Goal: Information Seeking & Learning: Learn about a topic

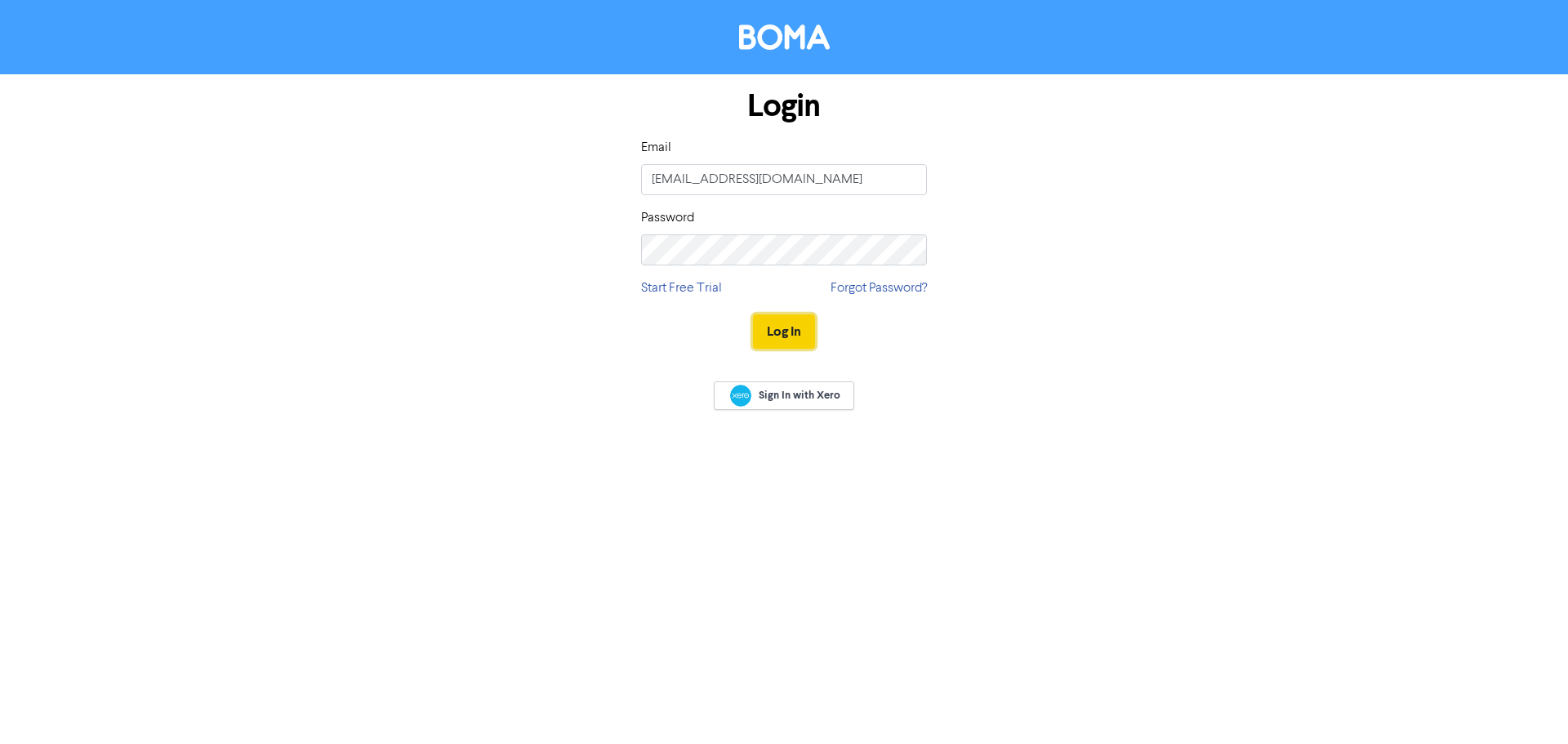
click at [780, 335] on button "Log In" at bounding box center [784, 332] width 62 height 34
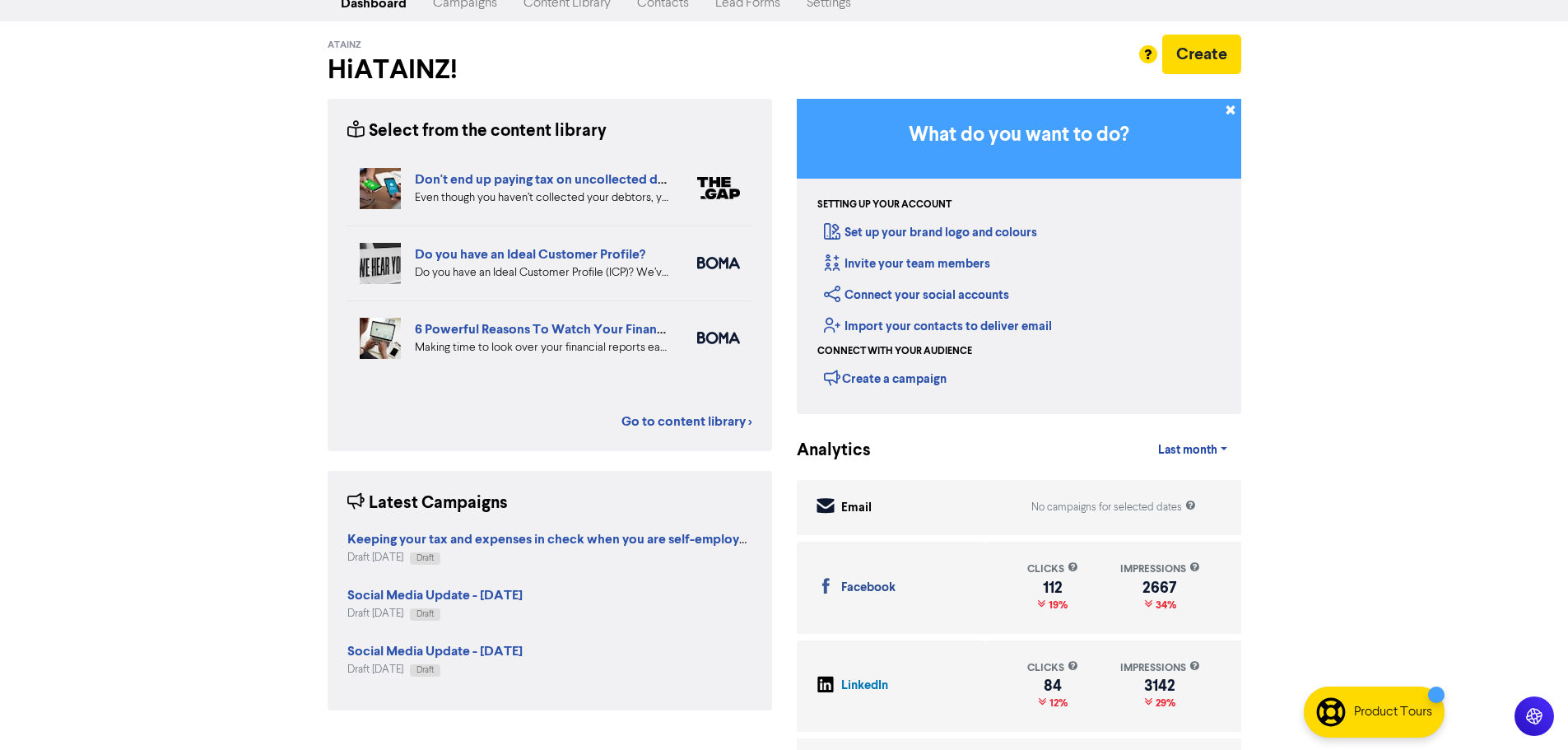
scroll to position [87, 0]
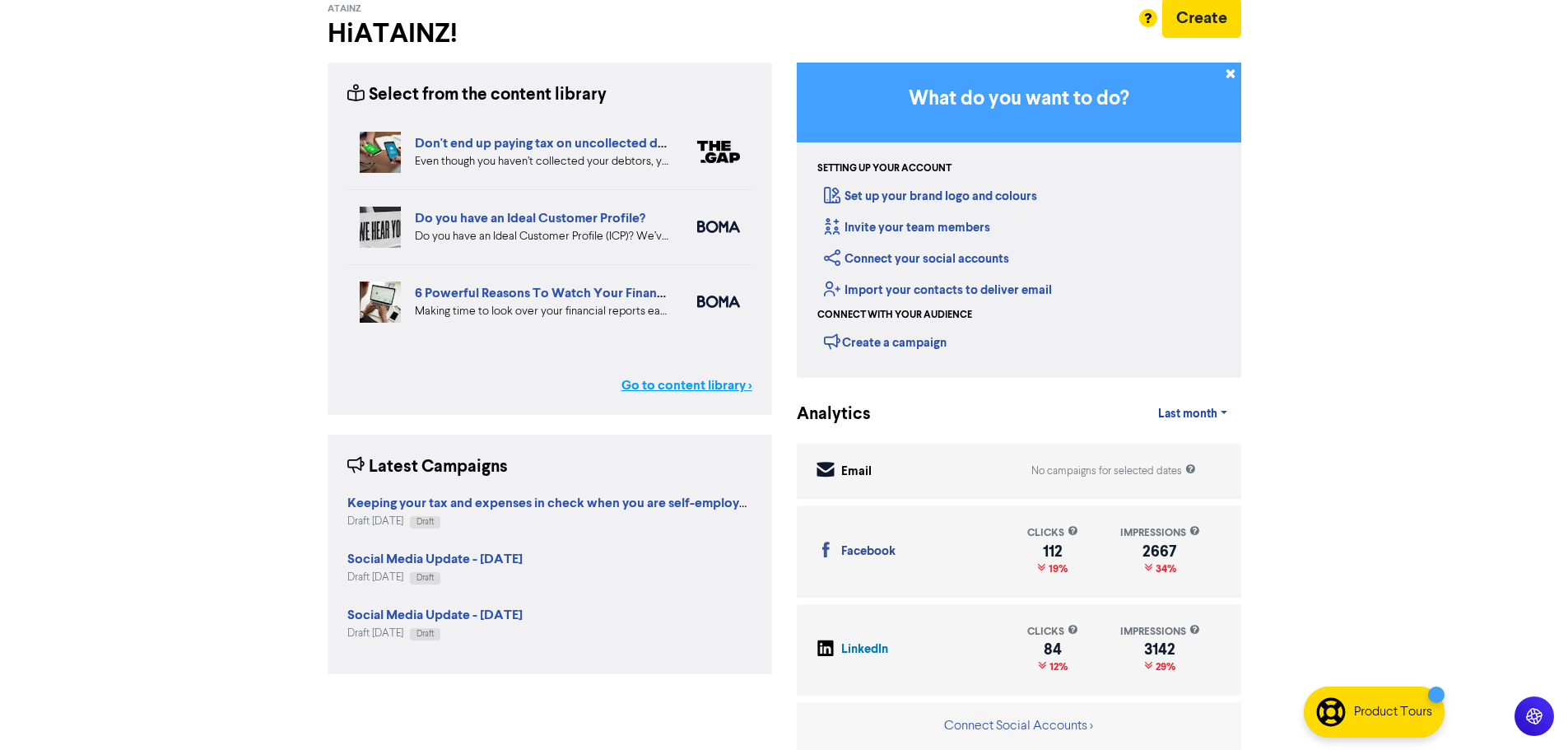
click at [692, 376] on link "Go to content library >" at bounding box center [687, 385] width 131 height 20
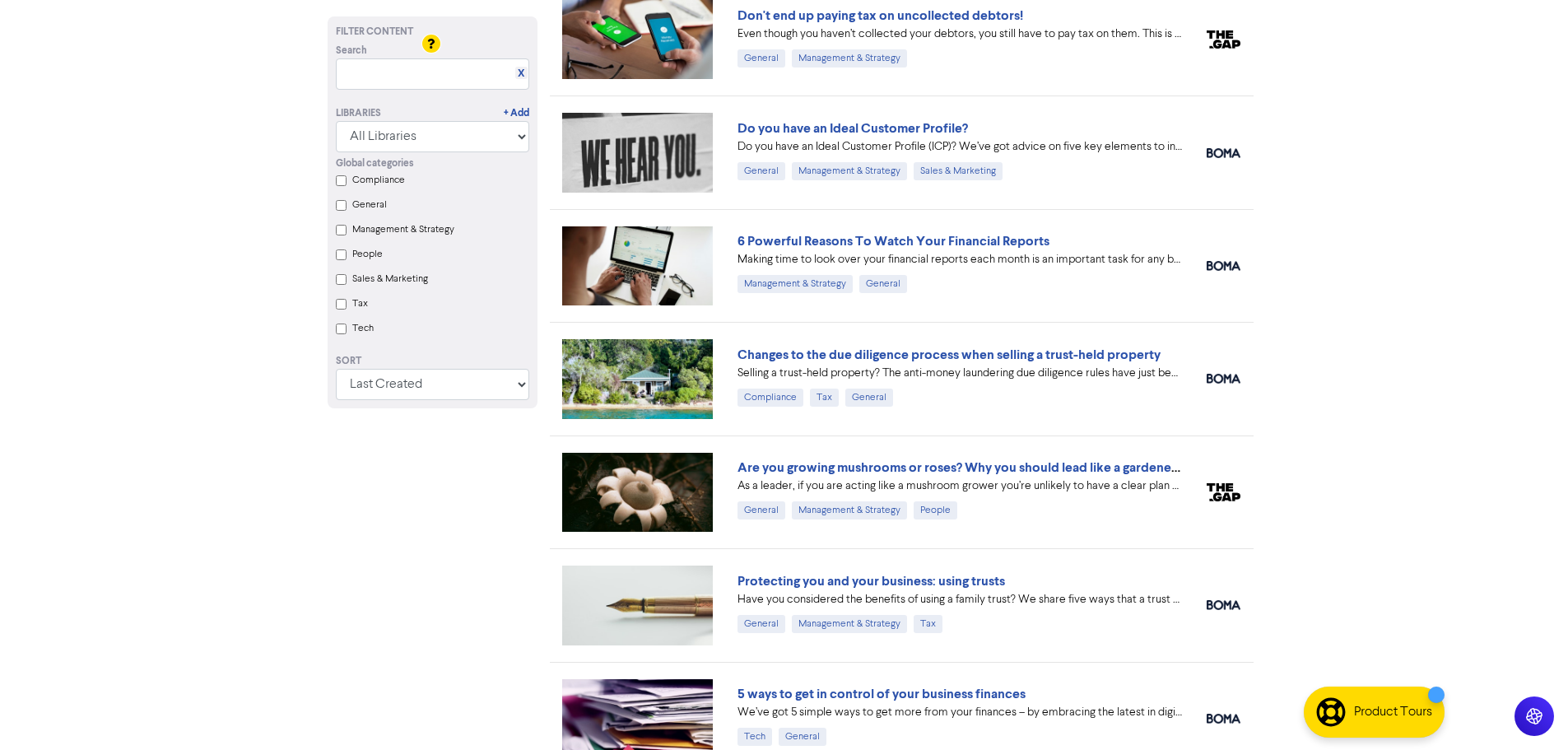
scroll to position [823, 0]
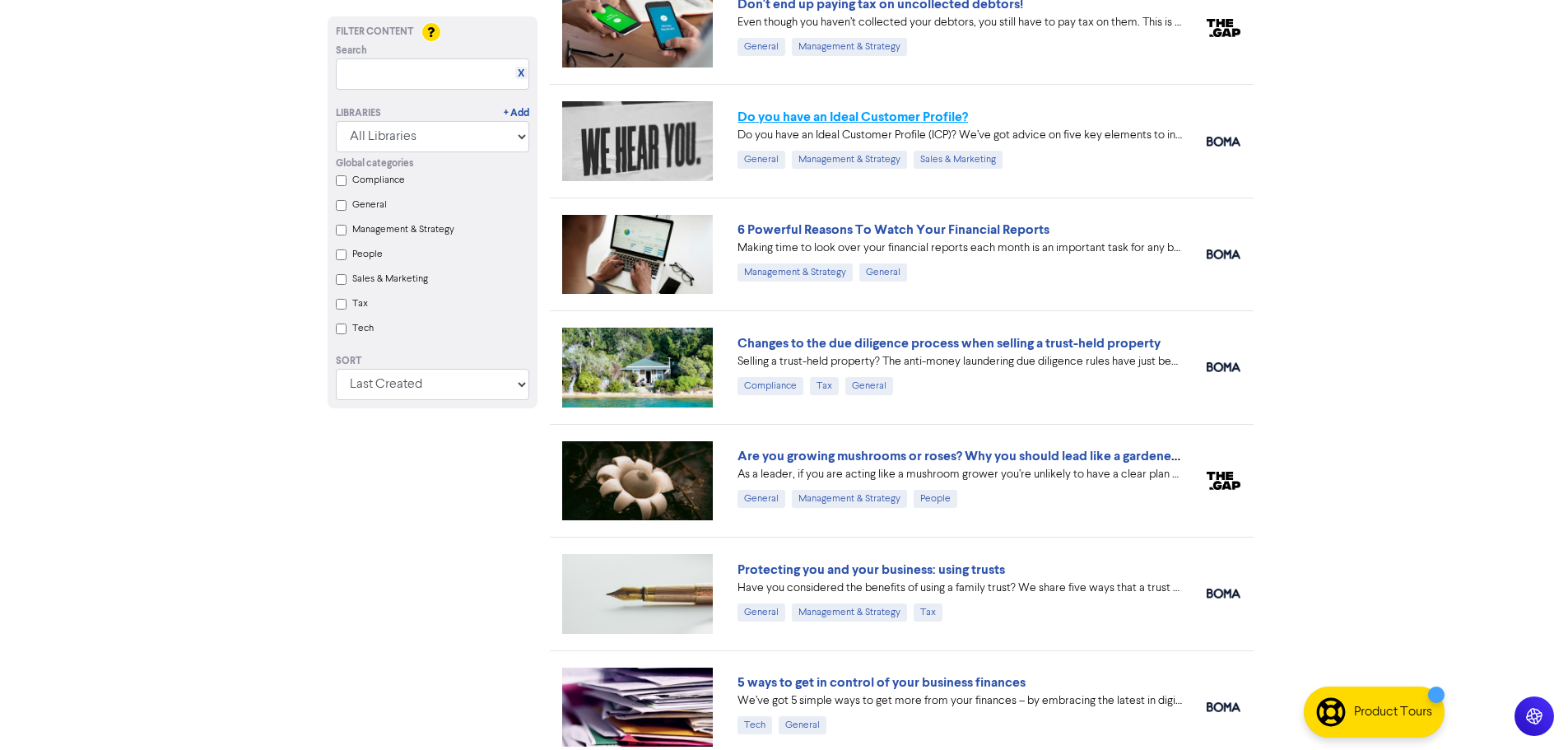
click at [953, 112] on link "Do you have an Ideal Customer Profile?" at bounding box center [852, 116] width 230 height 16
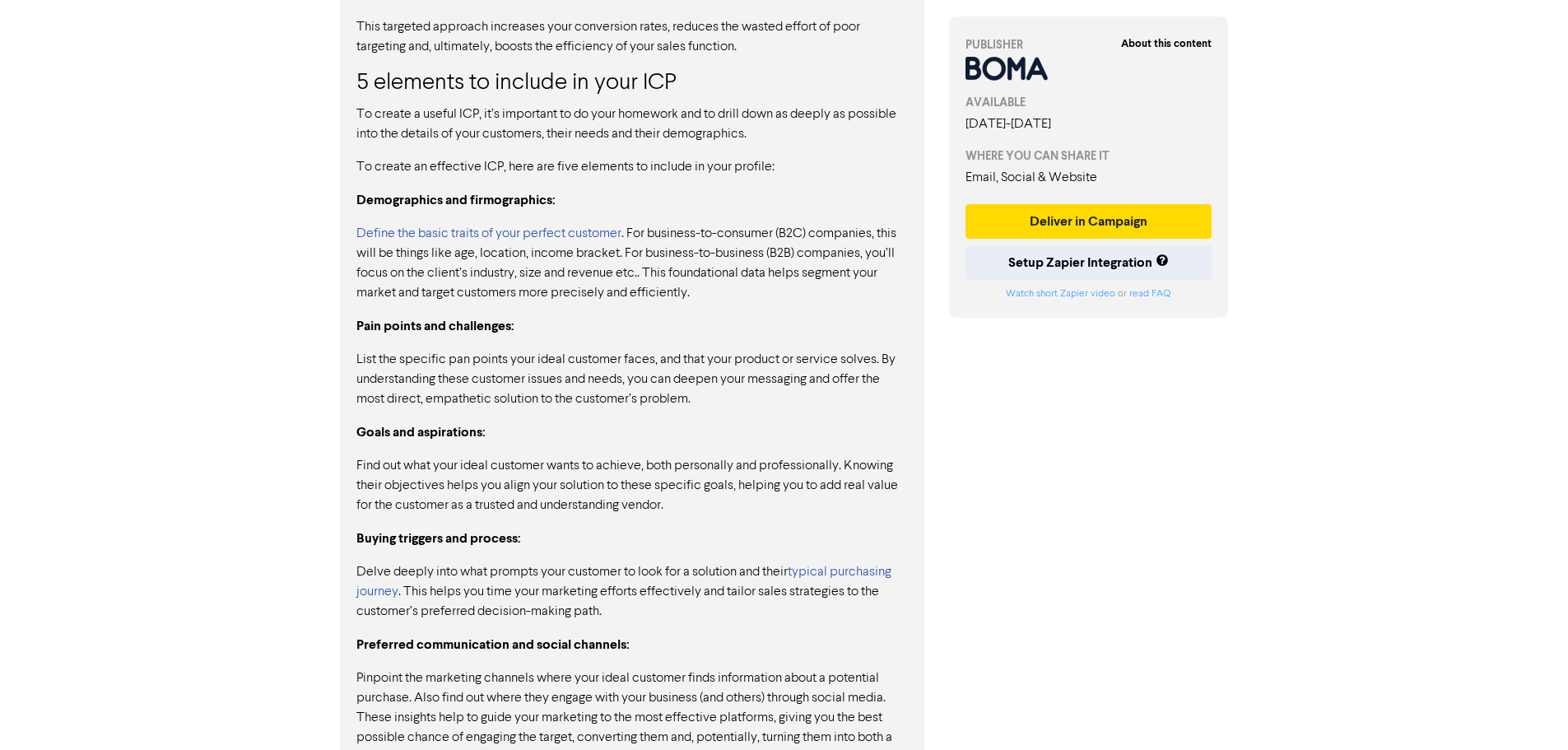
scroll to position [1437, 0]
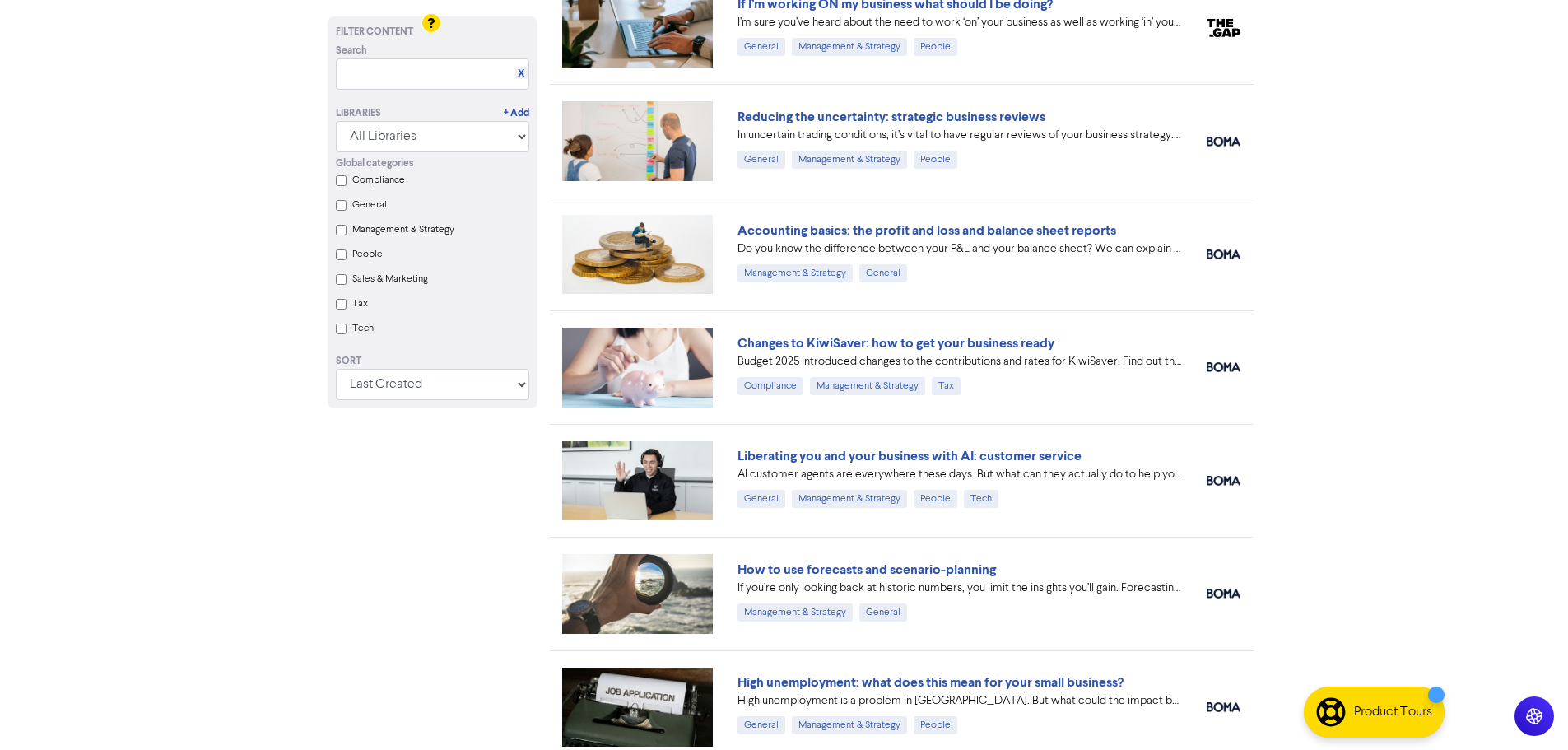
scroll to position [2534, 0]
